Goal: Transaction & Acquisition: Book appointment/travel/reservation

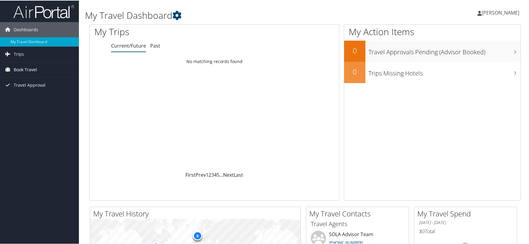
click at [32, 68] on span "Book Travel" at bounding box center [25, 69] width 23 height 15
click at [41, 90] on link "Book/Manage Online Trips" at bounding box center [39, 90] width 79 height 9
